Goal: Navigation & Orientation: Find specific page/section

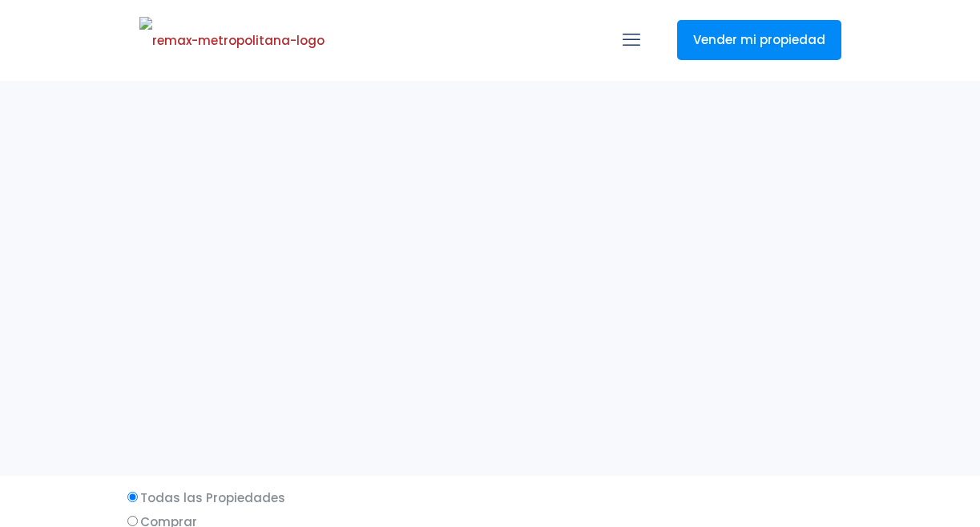
select select
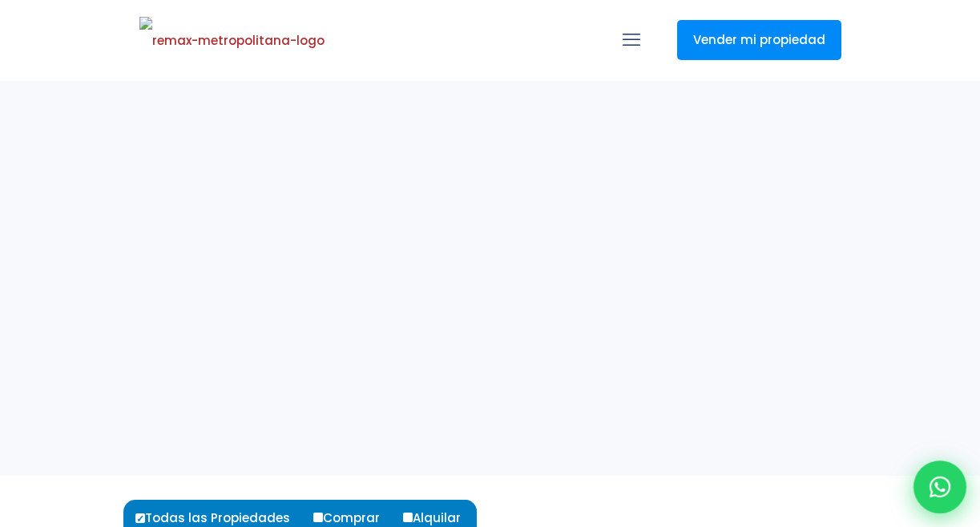
click at [952, 482] on div at bounding box center [939, 487] width 53 height 53
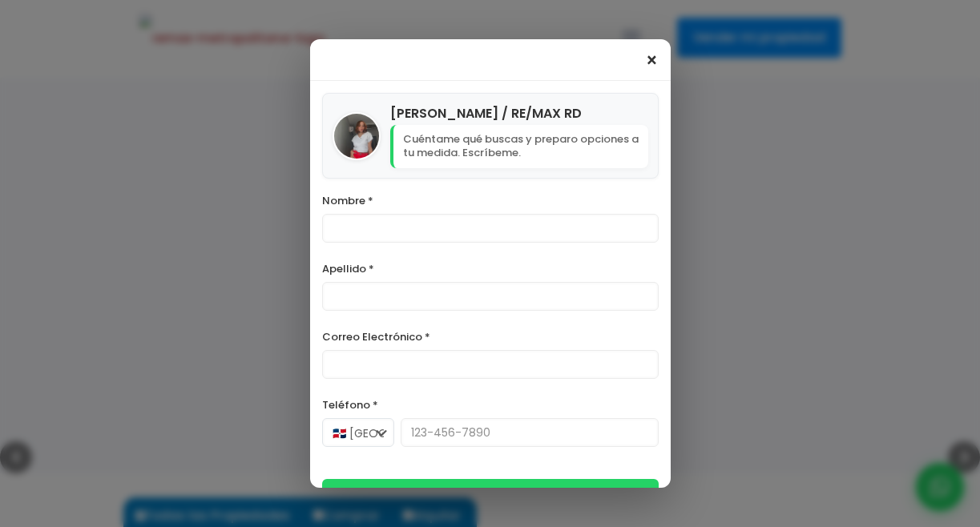
click at [648, 51] on span "×" at bounding box center [652, 60] width 14 height 19
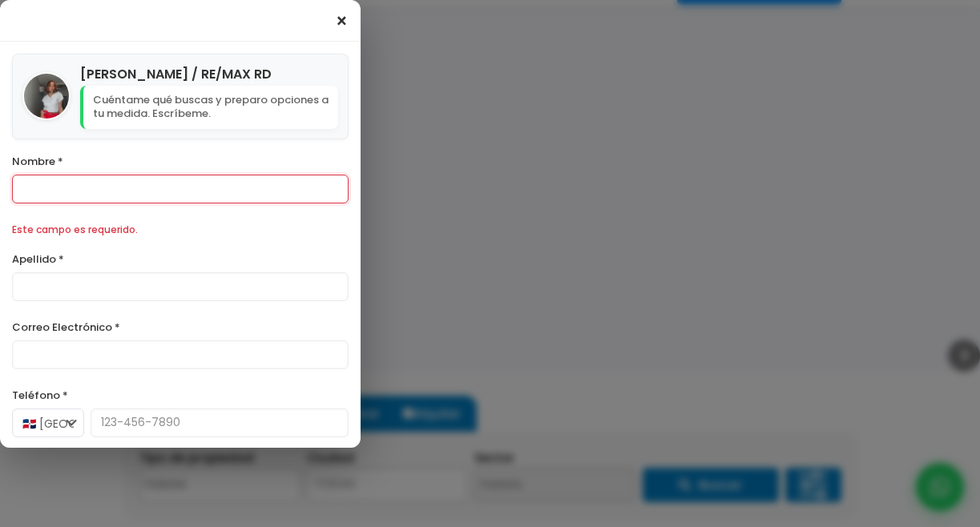
scroll to position [134, 0]
